Goal: Find specific page/section: Find specific page/section

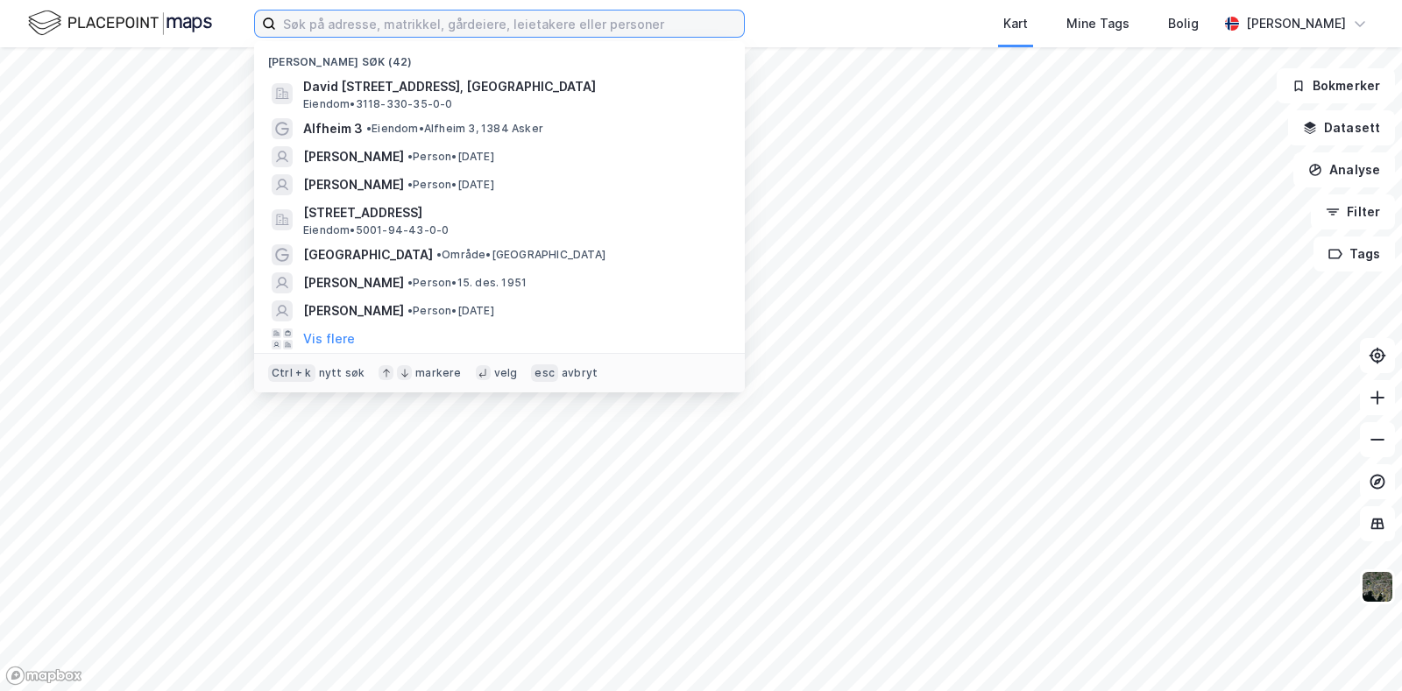
click at [383, 29] on input at bounding box center [510, 24] width 468 height 26
type input "drammen"
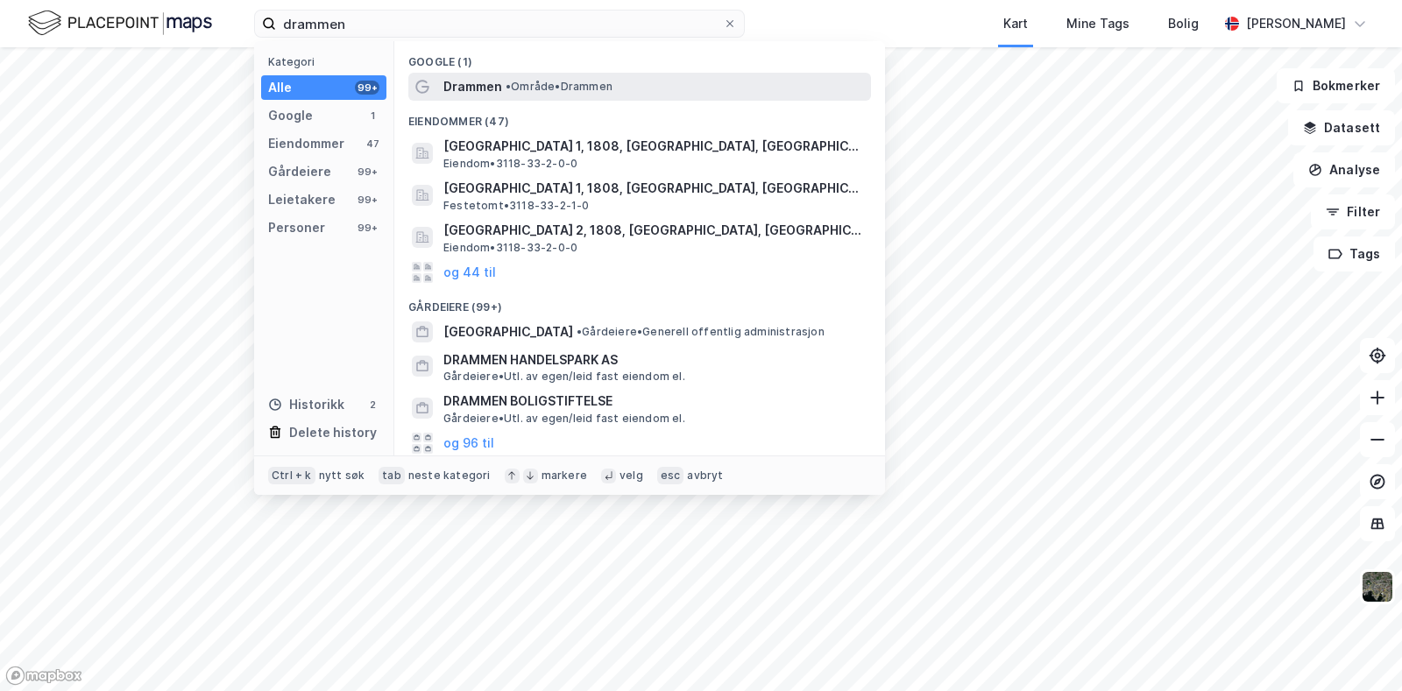
click at [535, 85] on span "• Område • [GEOGRAPHIC_DATA]" at bounding box center [559, 87] width 107 height 14
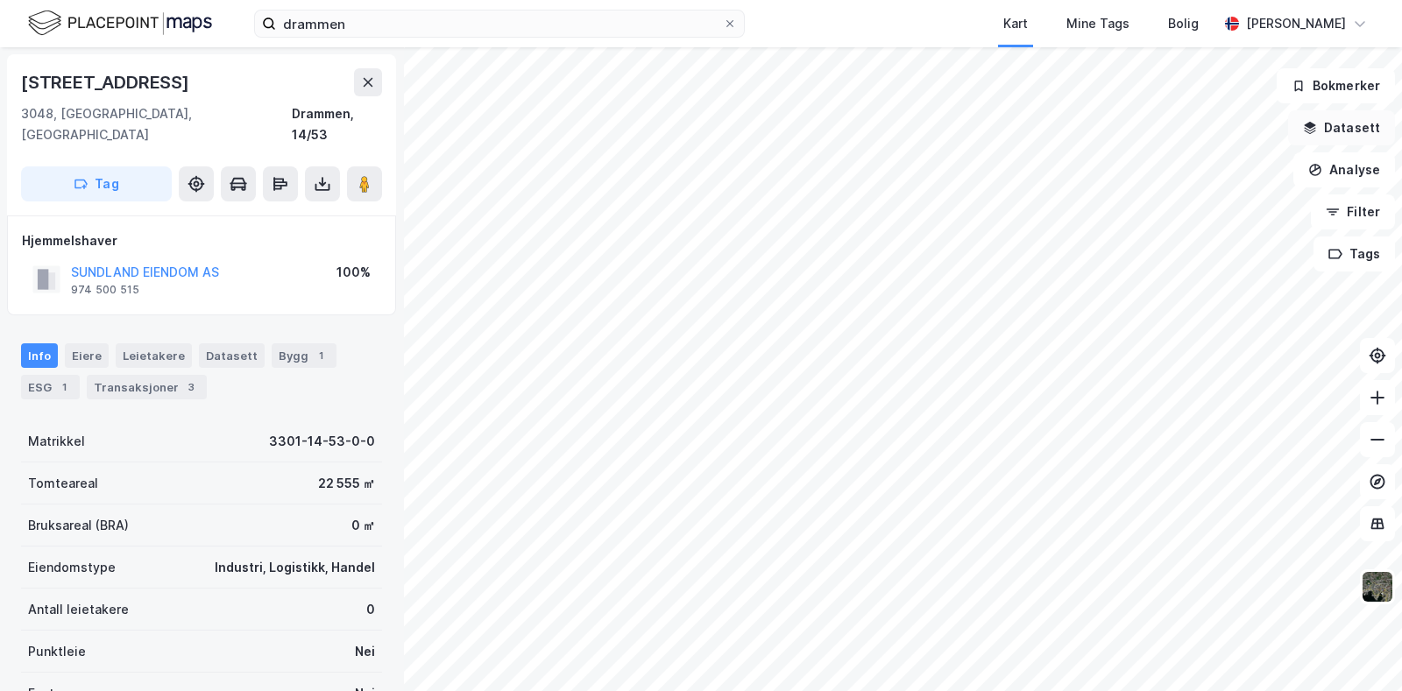
click at [1350, 132] on button "Datasett" at bounding box center [1341, 127] width 107 height 35
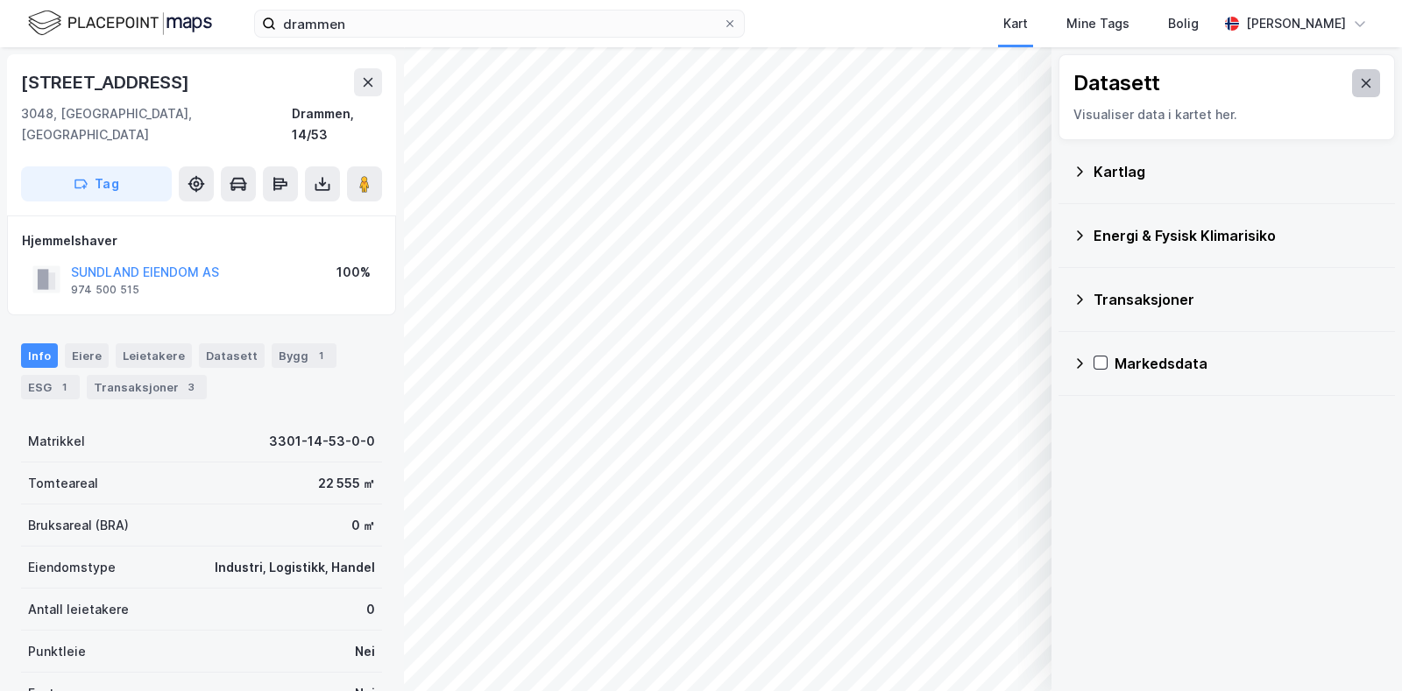
click at [1362, 81] on icon at bounding box center [1367, 83] width 10 height 9
